Goal: Task Accomplishment & Management: Manage account settings

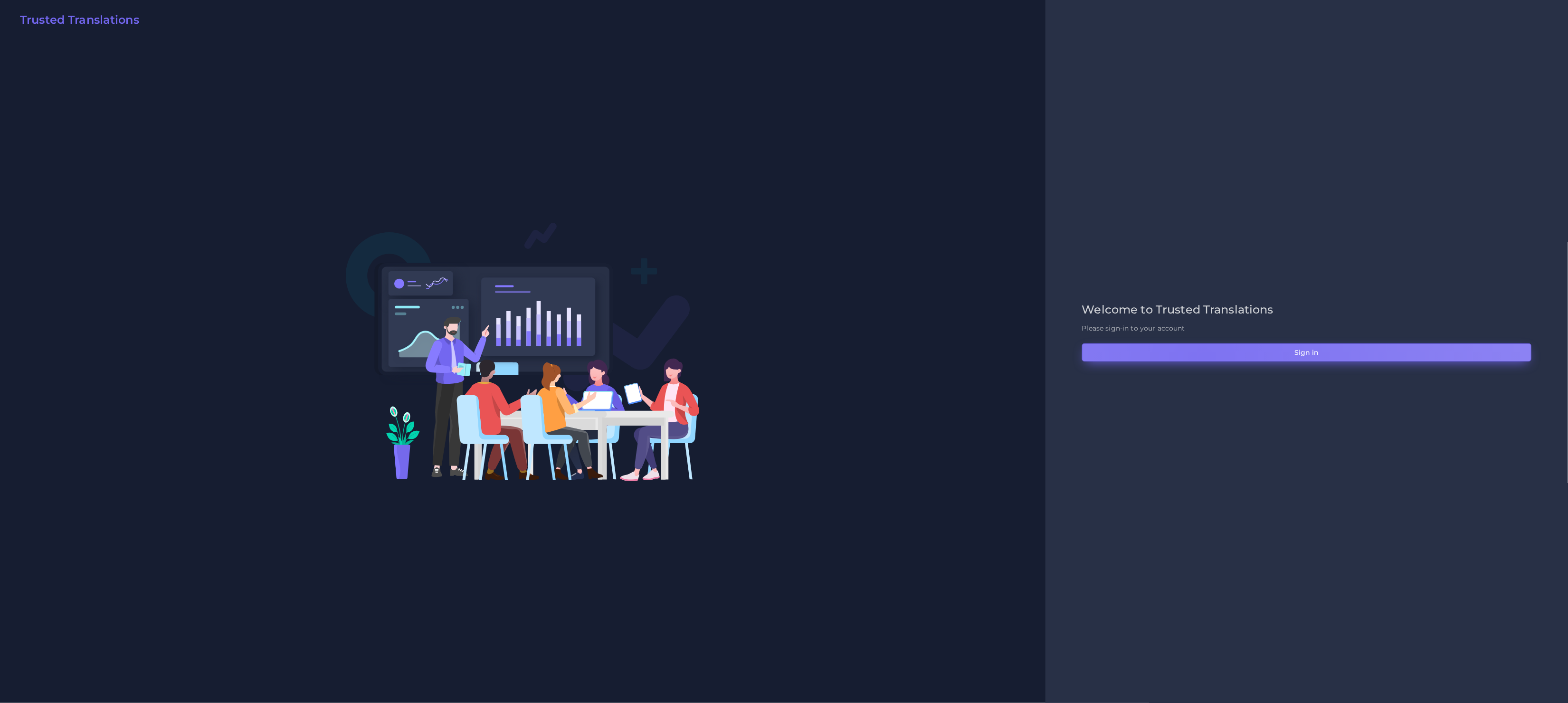
click at [1205, 358] on button "Sign in" at bounding box center [1307, 352] width 449 height 18
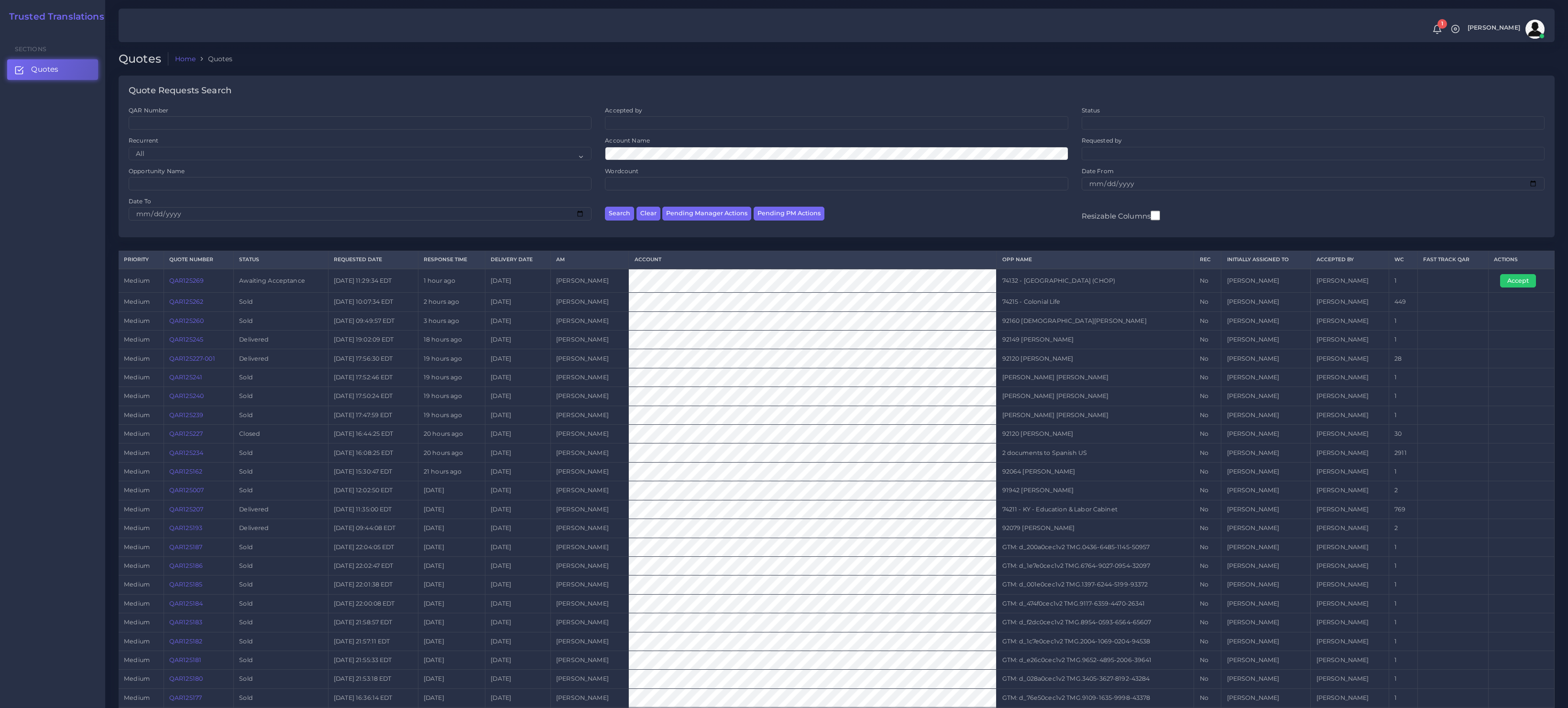
click at [186, 283] on link "QAR125269" at bounding box center [186, 281] width 34 height 7
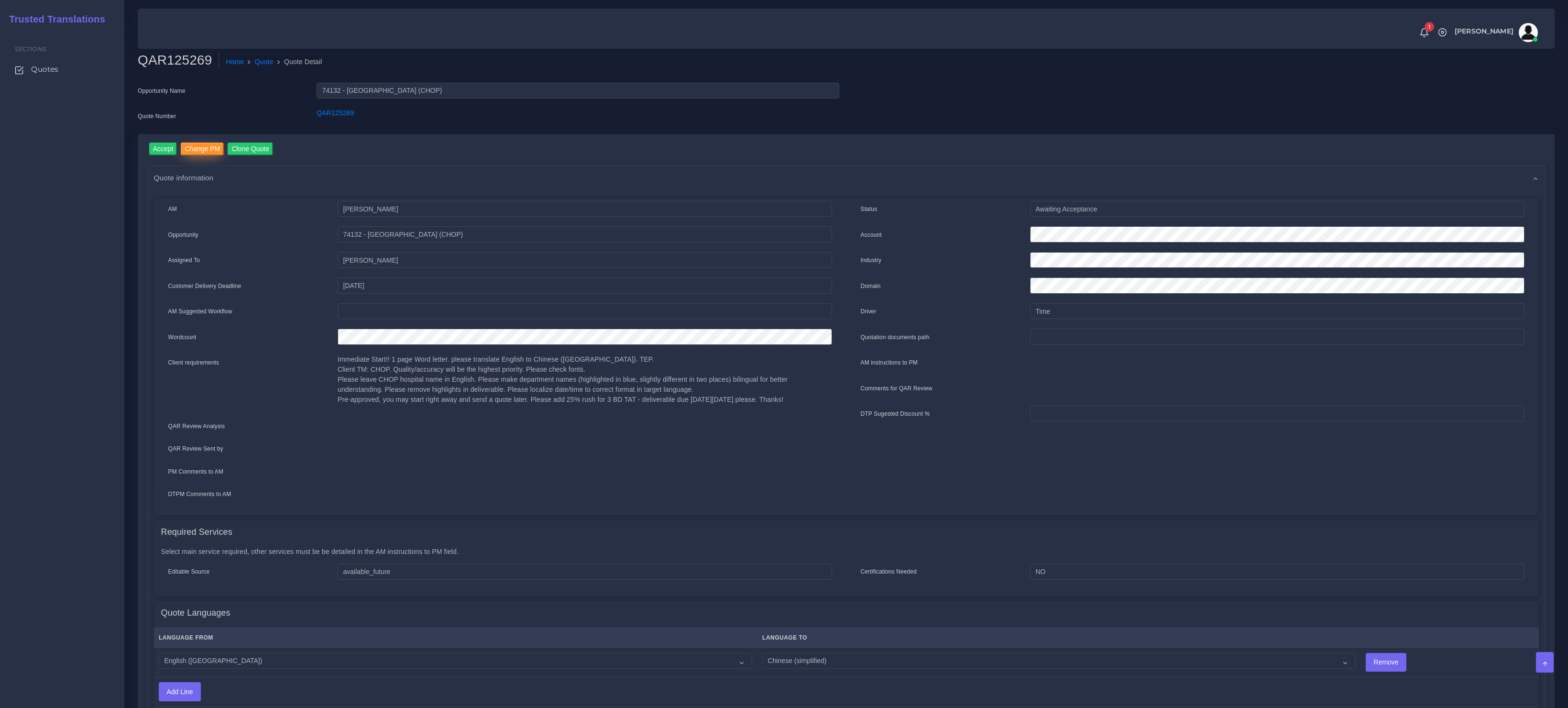
click at [205, 148] on input "Change PM" at bounding box center [202, 149] width 43 height 13
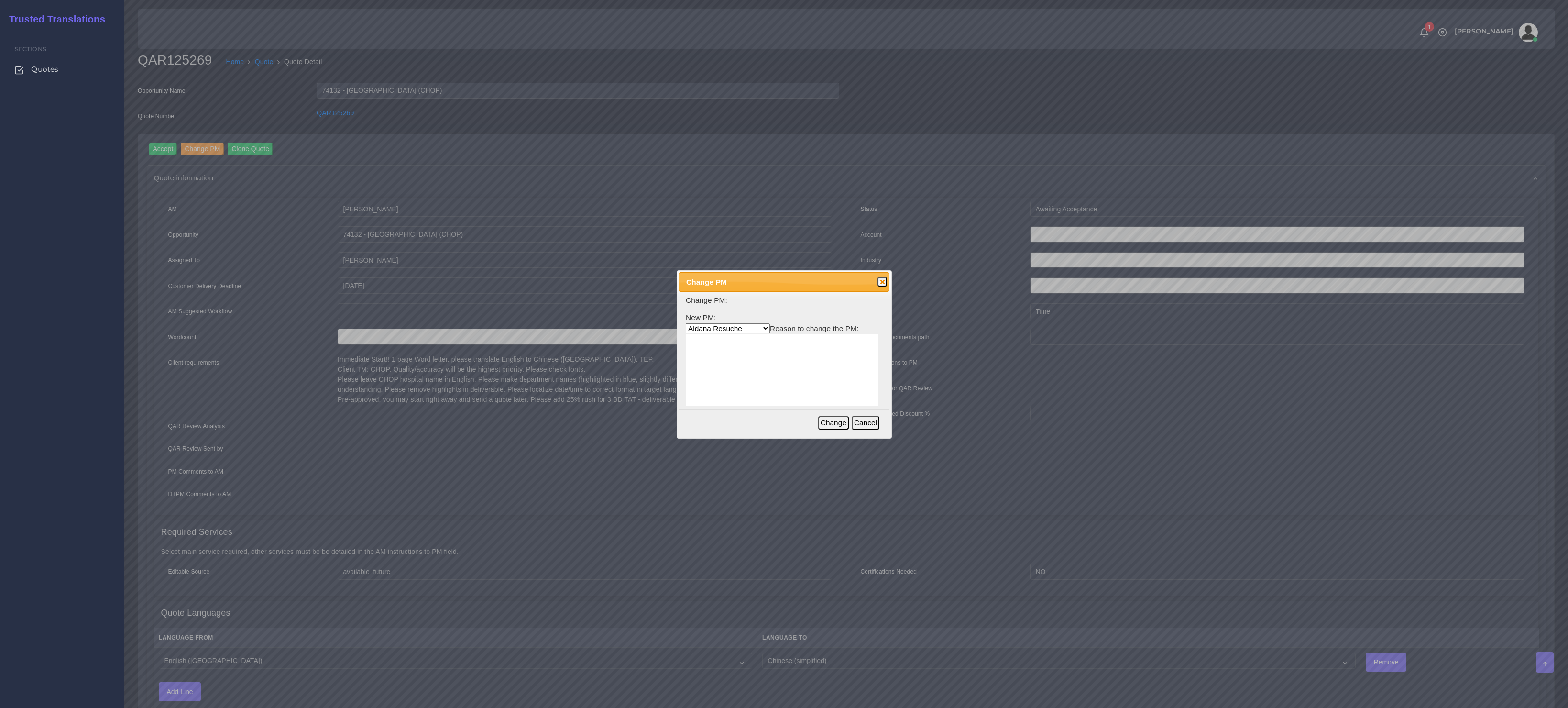
click at [721, 328] on select "[PERSON_NAME] [PERSON_NAME] PM [PERSON_NAME] [PERSON_NAME] [PERSON_NAME] [PERSO…" at bounding box center [727, 329] width 84 height 10
select select "3e925e02-f17d-4791-9412-c46ab5cb8daa"
click at [686, 324] on select "[PERSON_NAME] [PERSON_NAME] PM [PERSON_NAME] [PERSON_NAME] [PERSON_NAME] [PERSO…" at bounding box center [727, 329] width 84 height 10
click at [719, 368] on textarea at bounding box center [782, 379] width 192 height 91
type textarea "x"
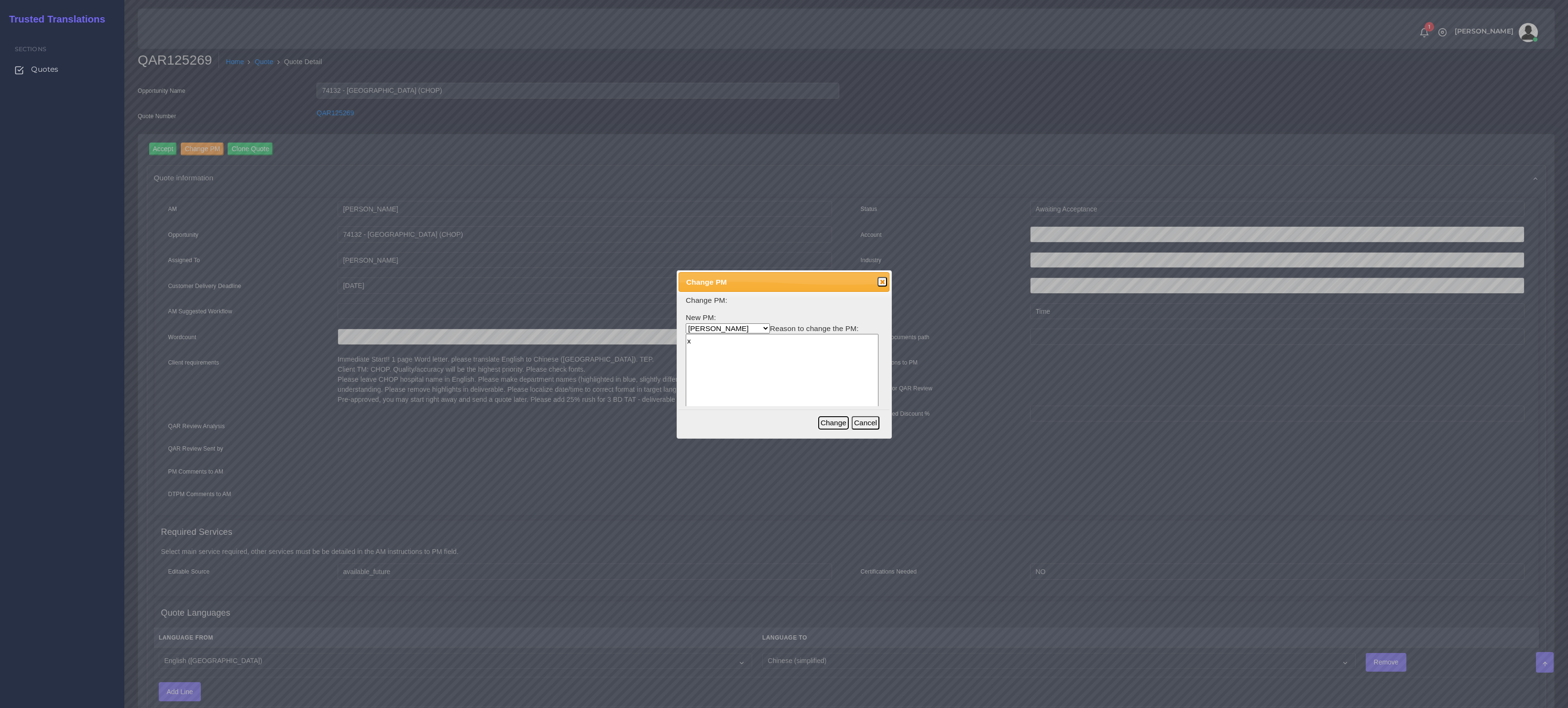
click at [830, 424] on button "Change" at bounding box center [833, 423] width 31 height 13
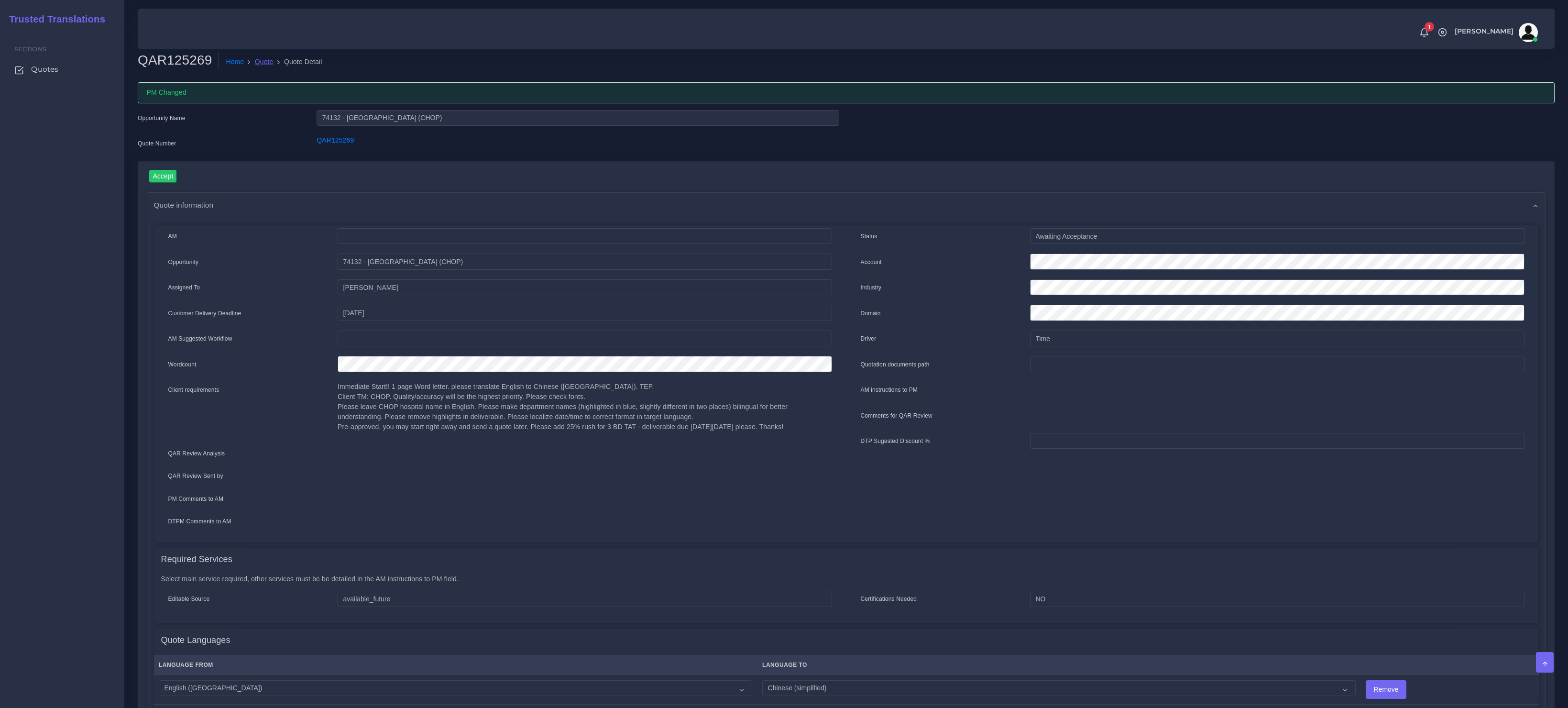
click at [268, 63] on link "Quote" at bounding box center [264, 62] width 18 height 10
